Goal: Task Accomplishment & Management: Complete application form

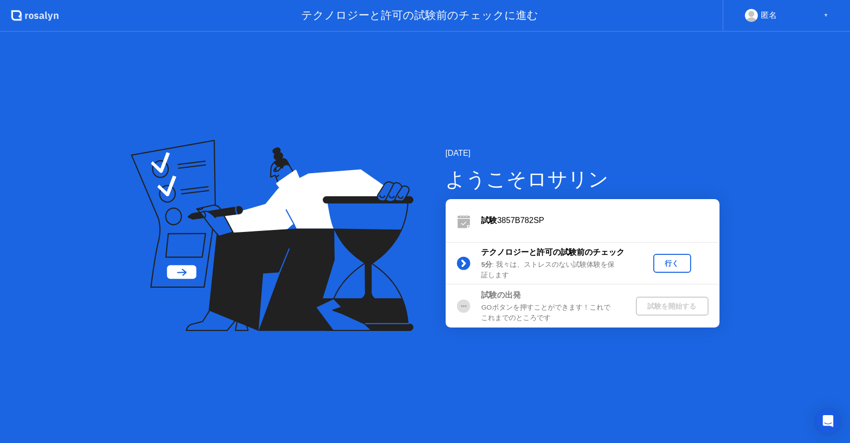
click at [583, 413] on div "[DATE] ようこそロサリン 試験 3857B782SP テクノロジーと許可の試験前のチェック 5分 : 我々は、ストレスのない試験体験を保証します 行く …" at bounding box center [425, 237] width 850 height 411
click at [663, 264] on div "行く" at bounding box center [672, 263] width 30 height 9
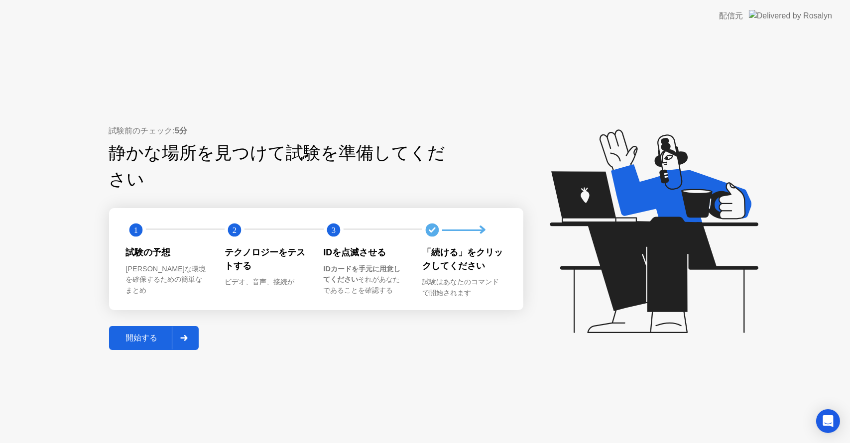
click at [148, 333] on div "開始する" at bounding box center [142, 338] width 60 height 10
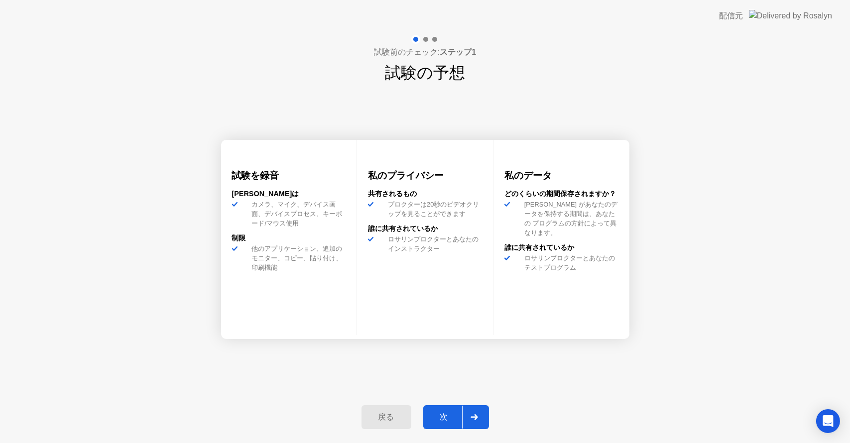
click at [284, 211] on div "カメラ、マイク、デバイス画面、デバイスプロセス、キーボード/マウス使用" at bounding box center [297, 214] width 98 height 29
click at [474, 408] on div at bounding box center [474, 417] width 24 height 23
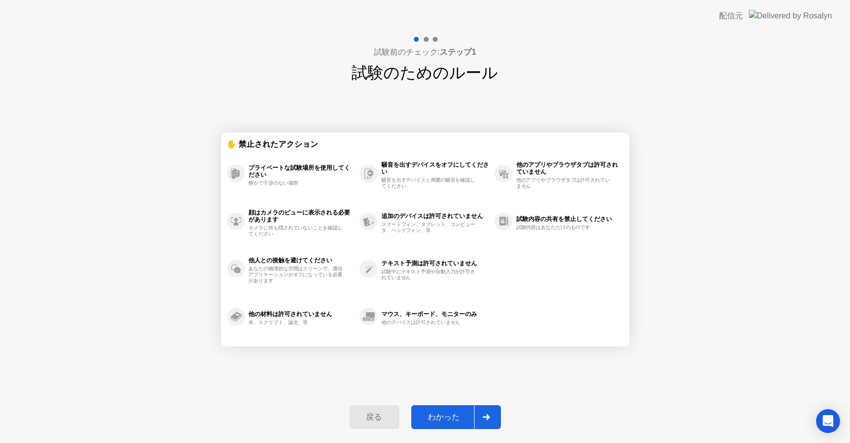
click at [455, 415] on div "わかった" at bounding box center [444, 417] width 60 height 10
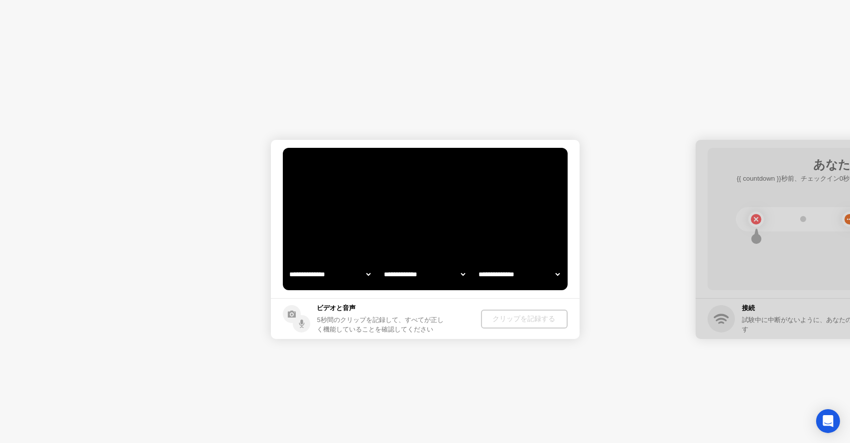
select select "**********"
select select "*******"
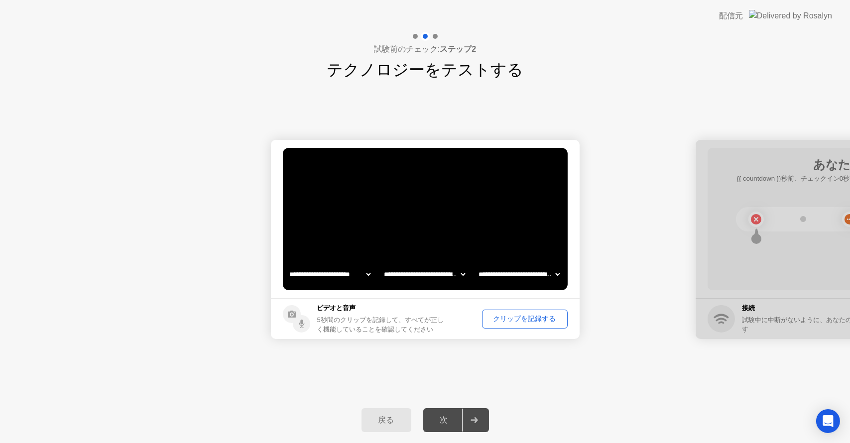
drag, startPoint x: 768, startPoint y: 192, endPoint x: 713, endPoint y: 196, distance: 54.9
click at [713, 196] on div at bounding box center [850, 239] width 309 height 199
drag, startPoint x: 674, startPoint y: 217, endPoint x: 566, endPoint y: 215, distance: 108.1
click at [446, 275] on select "**********" at bounding box center [424, 274] width 85 height 20
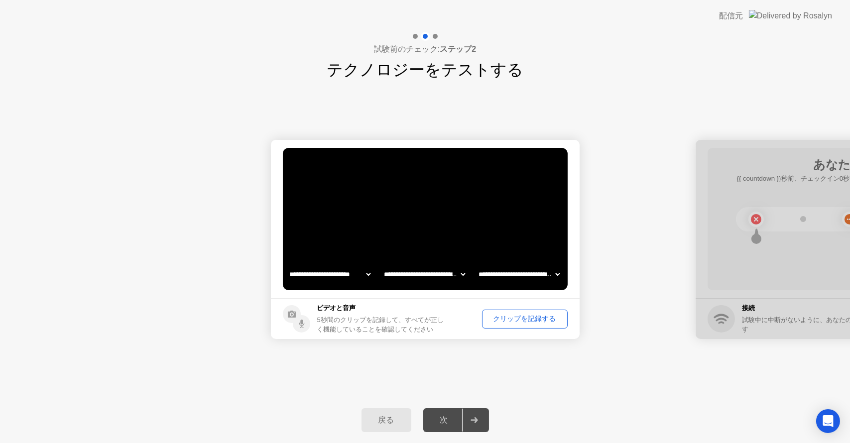
click at [503, 320] on div "クリップを記録する" at bounding box center [525, 318] width 79 height 9
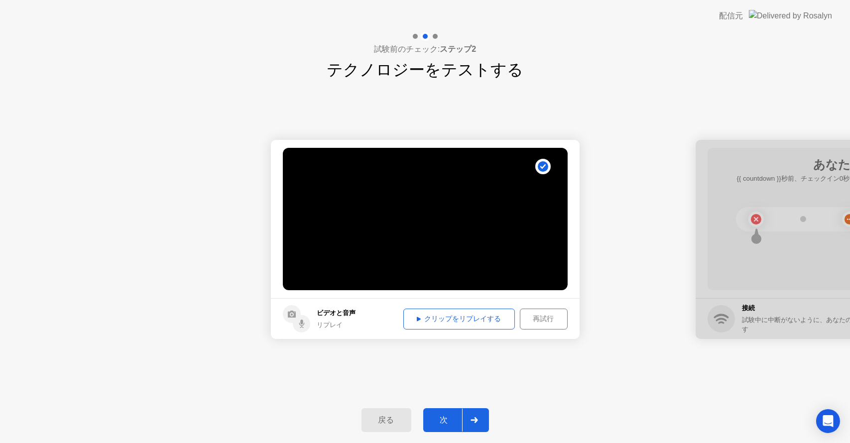
click at [482, 323] on div "クリップをリプレイする" at bounding box center [459, 318] width 105 height 9
click at [422, 319] on div "クリップをリプレイする" at bounding box center [459, 318] width 105 height 9
click at [468, 418] on div at bounding box center [474, 420] width 24 height 23
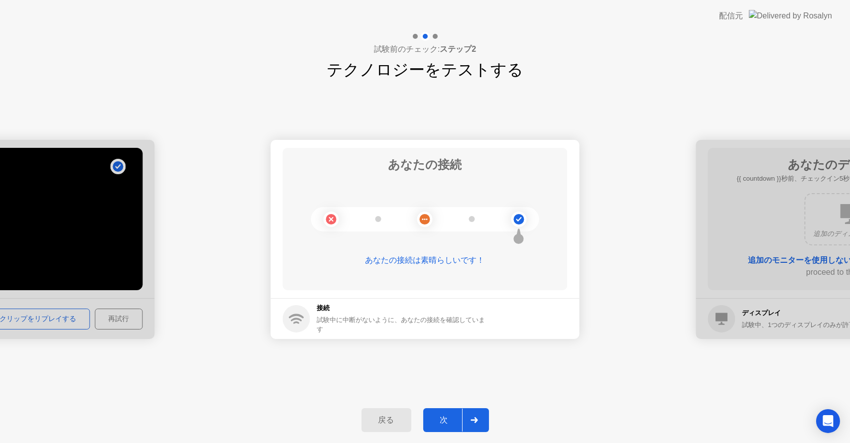
click at [482, 425] on div at bounding box center [474, 420] width 24 height 23
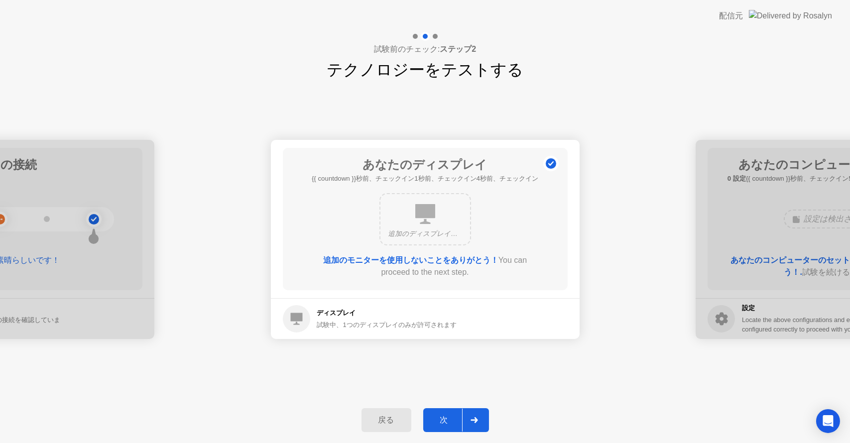
click at [471, 419] on icon at bounding box center [474, 420] width 7 height 6
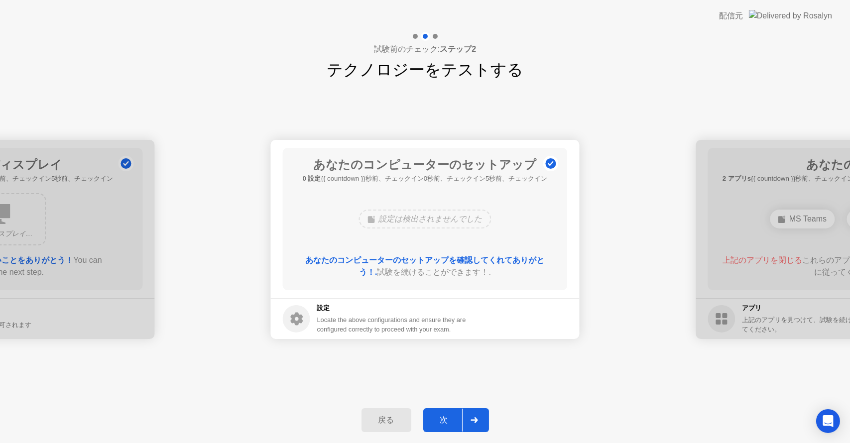
click at [471, 422] on icon at bounding box center [474, 420] width 7 height 6
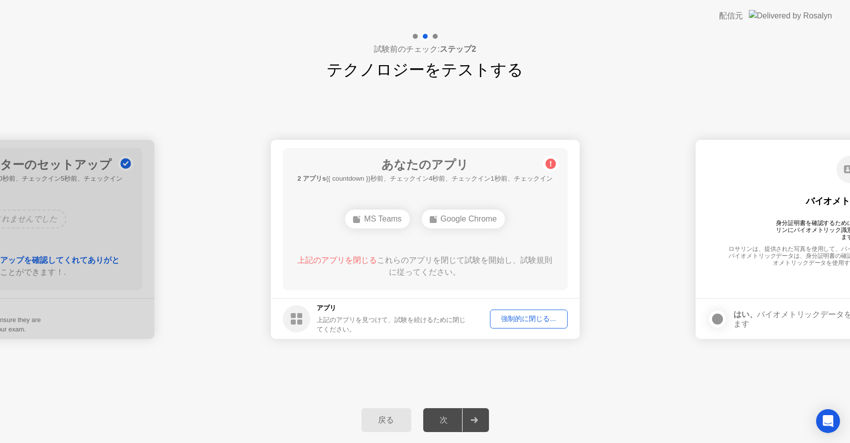
click at [360, 261] on span "上記のアプリを閉じる" at bounding box center [337, 260] width 80 height 8
click at [524, 319] on div "強制的に閉じる..." at bounding box center [529, 318] width 71 height 9
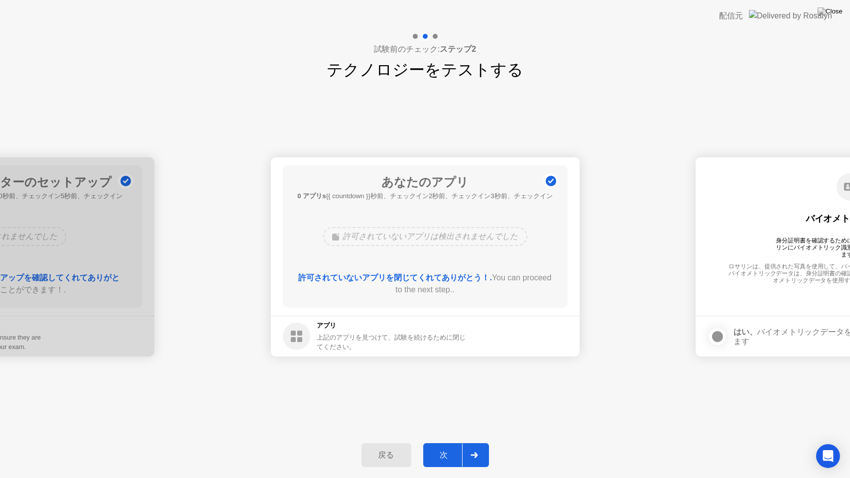
click at [477, 443] on icon at bounding box center [474, 455] width 7 height 6
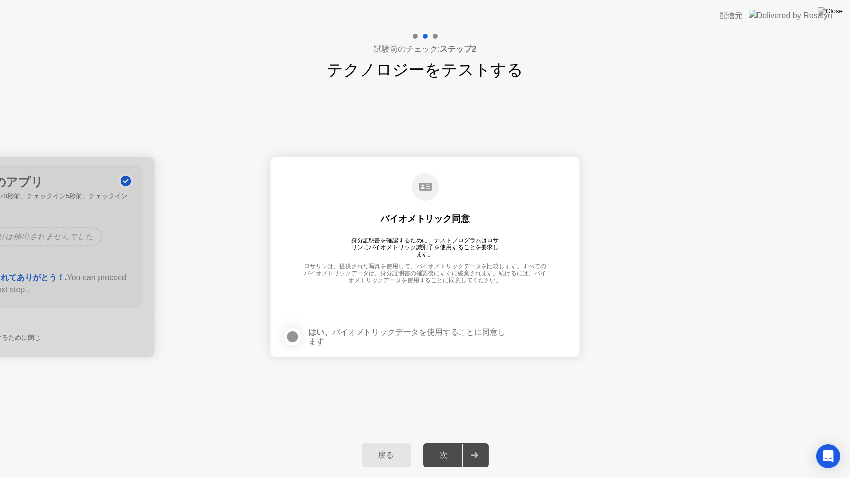
click at [289, 331] on div at bounding box center [293, 337] width 12 height 12
click at [476, 443] on div at bounding box center [474, 455] width 24 height 23
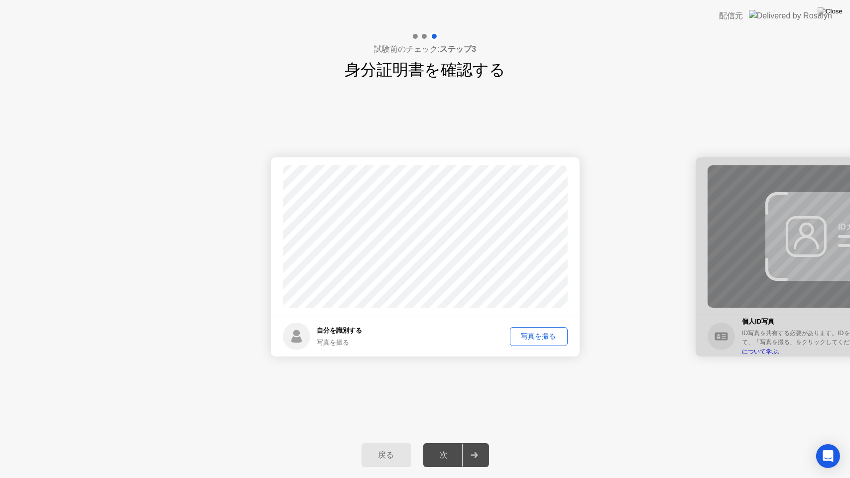
click at [532, 335] on div "写真を撮る" at bounding box center [538, 336] width 51 height 9
click at [479, 443] on div at bounding box center [474, 455] width 24 height 23
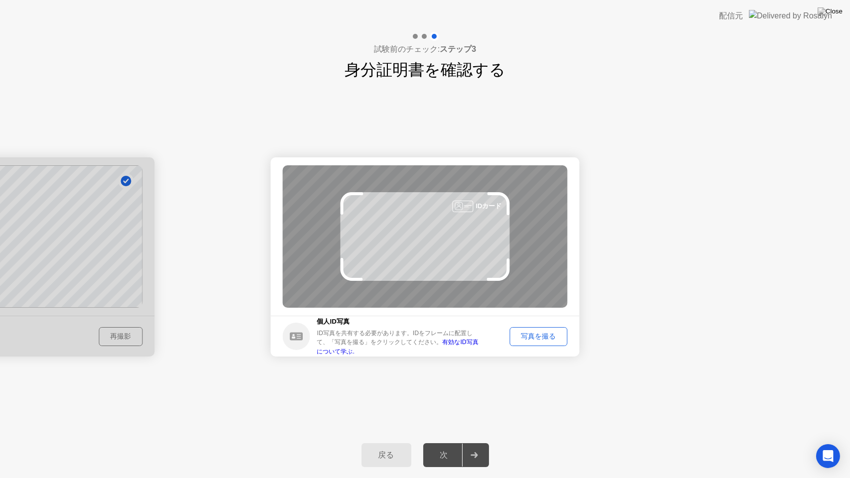
click at [545, 333] on div "写真を撮る" at bounding box center [538, 336] width 51 height 9
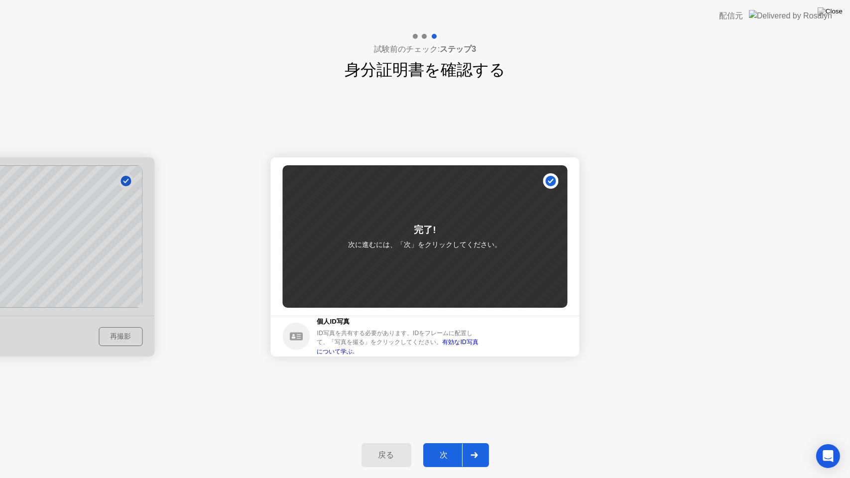
click at [486, 443] on button "次" at bounding box center [456, 455] width 66 height 24
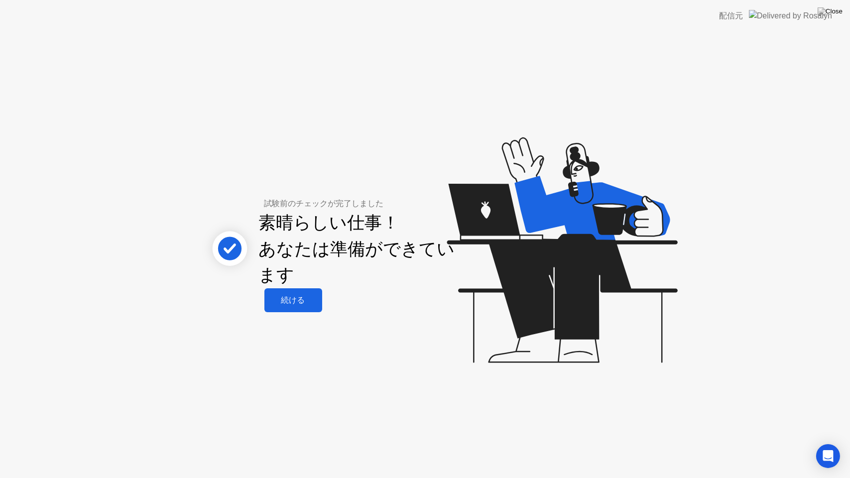
click at [307, 298] on div "続ける" at bounding box center [293, 300] width 52 height 10
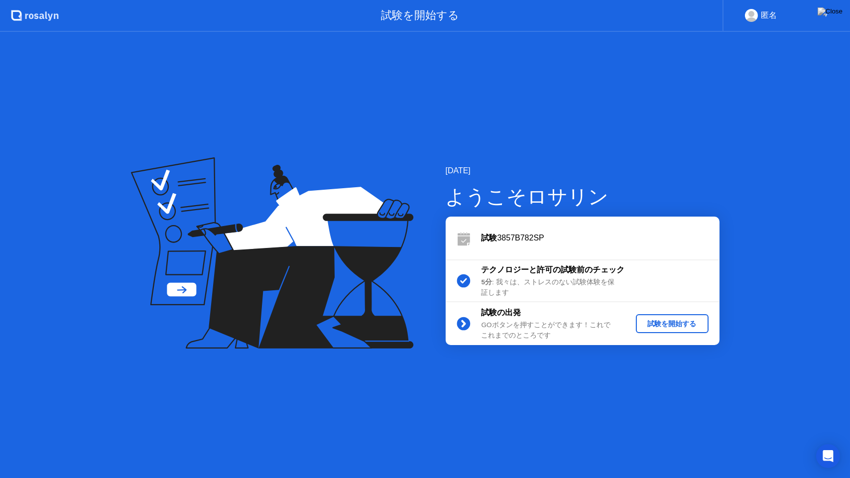
click at [655, 320] on div "試験を開始する" at bounding box center [672, 323] width 65 height 9
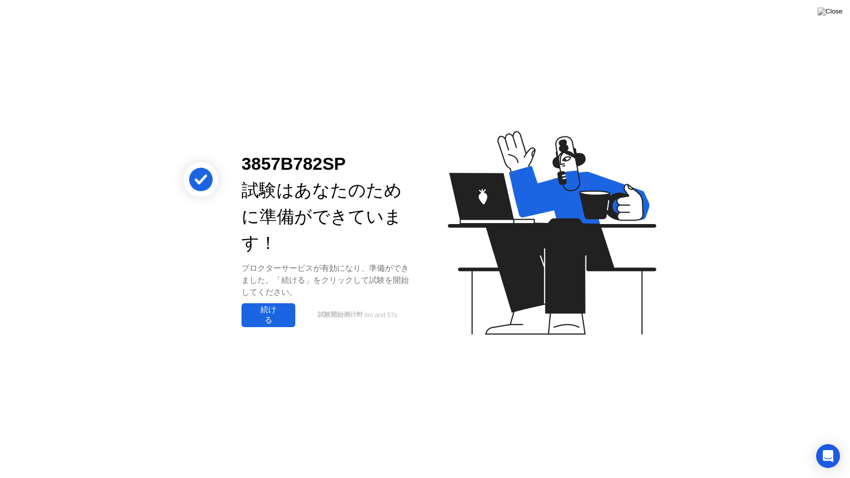
click at [269, 309] on div "続ける" at bounding box center [269, 315] width 48 height 21
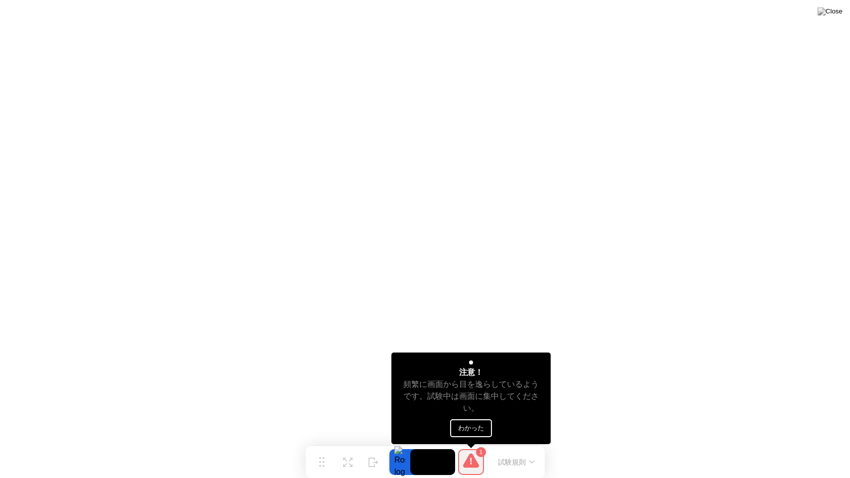
click at [474, 428] on button "わかった" at bounding box center [471, 428] width 42 height 18
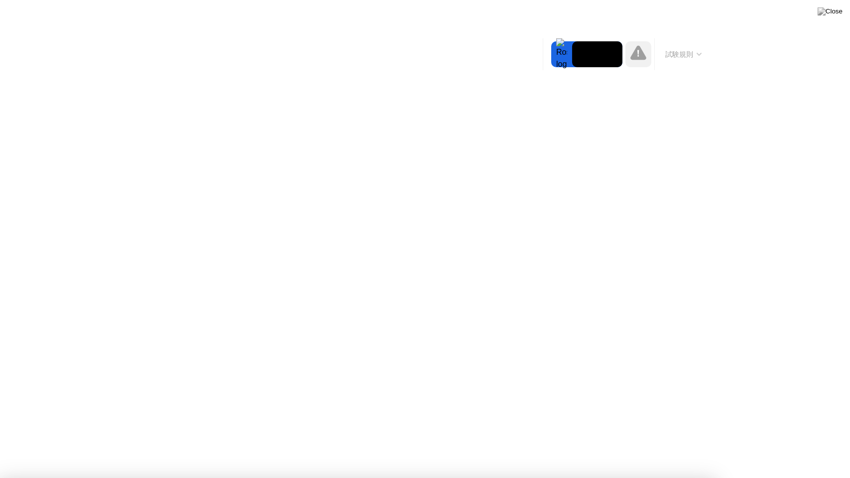
click at [764, 443] on div at bounding box center [425, 478] width 850 height 0
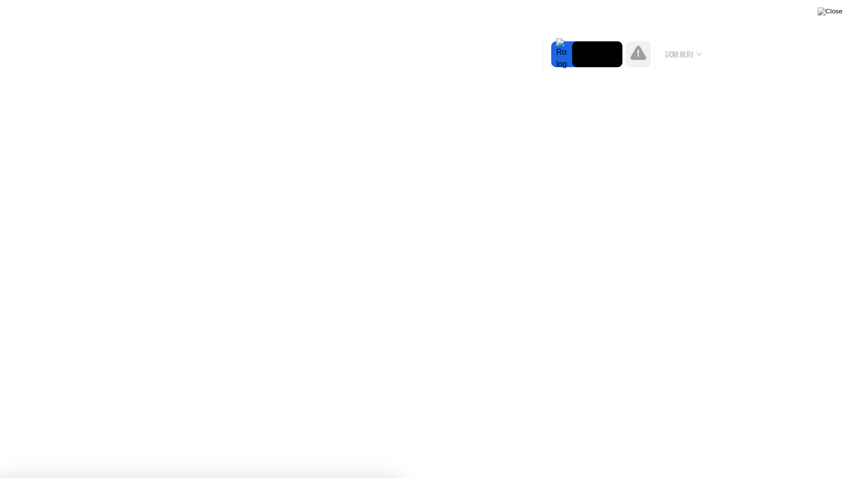
click at [764, 443] on div at bounding box center [425, 478] width 850 height 0
drag, startPoint x: 764, startPoint y: 116, endPoint x: 408, endPoint y: 321, distance: 411.0
